Goal: Use online tool/utility: Use online tool/utility

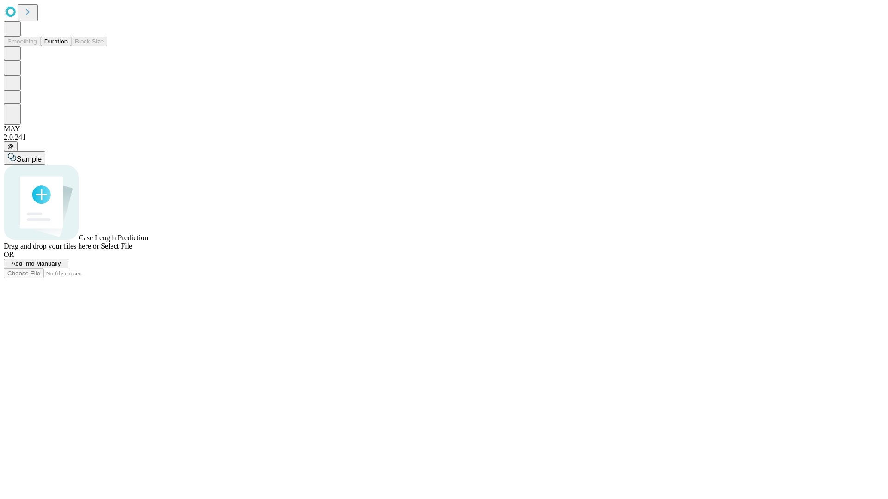
click at [68, 46] on button "Duration" at bounding box center [56, 42] width 31 height 10
click at [132, 250] on span "Select File" at bounding box center [116, 246] width 31 height 8
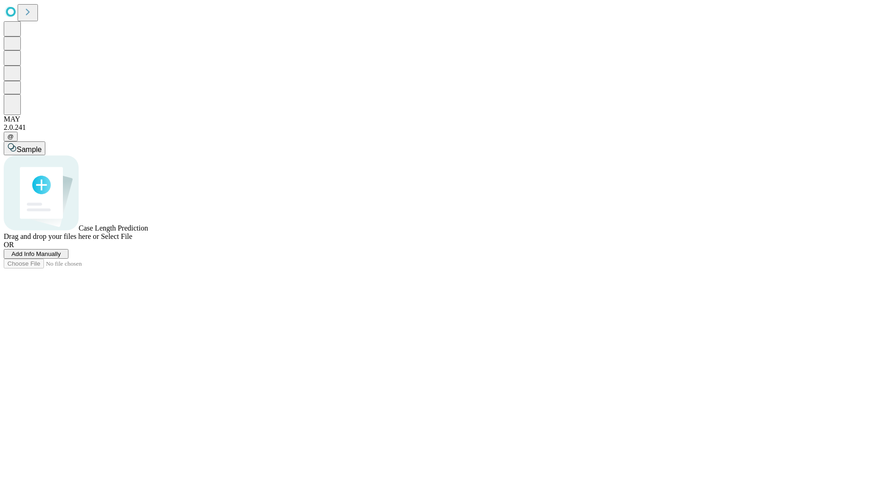
click at [132, 240] on span "Select File" at bounding box center [116, 237] width 31 height 8
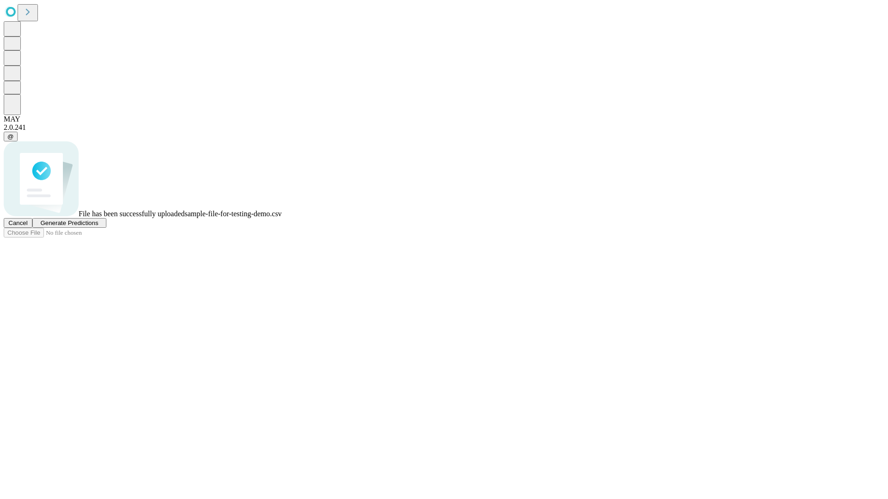
click at [98, 227] on span "Generate Predictions" at bounding box center [69, 223] width 58 height 7
